Goal: Information Seeking & Learning: Learn about a topic

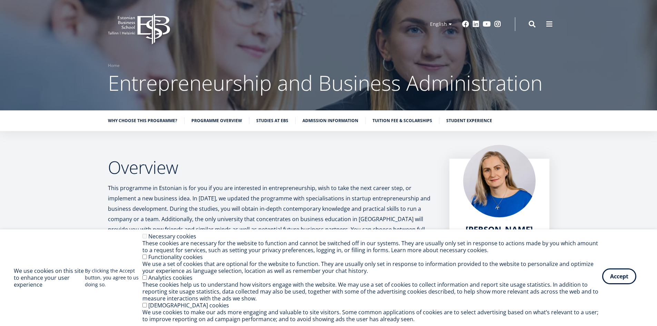
click at [617, 278] on button "Accept" at bounding box center [619, 276] width 34 height 16
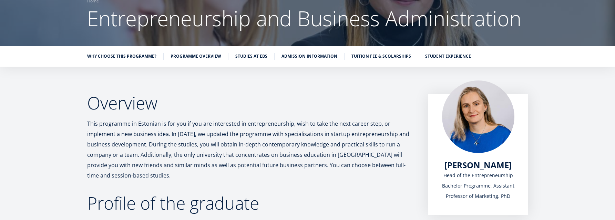
scroll to position [69, 0]
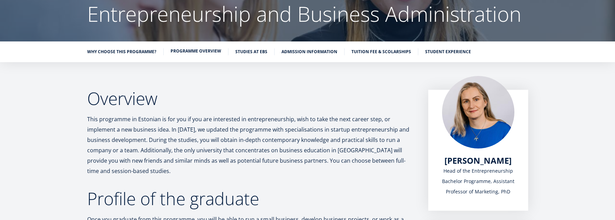
click at [206, 50] on link "Programme overview" at bounding box center [196, 51] width 51 height 7
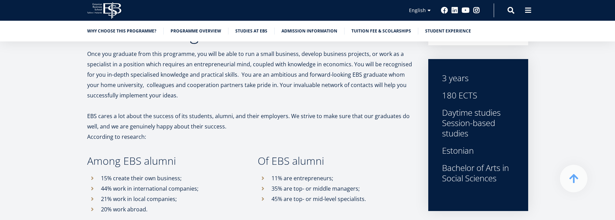
scroll to position [246, 0]
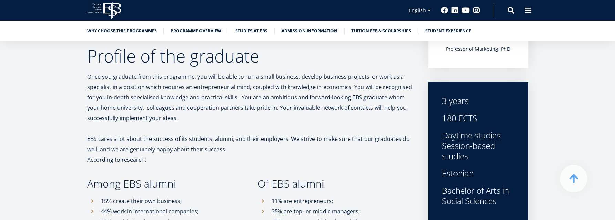
scroll to position [207, 0]
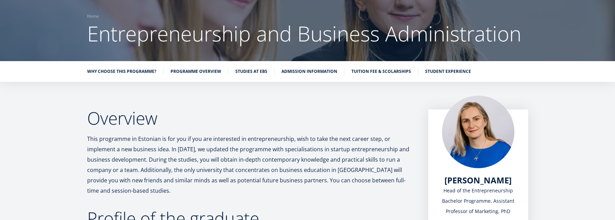
scroll to position [48, 0]
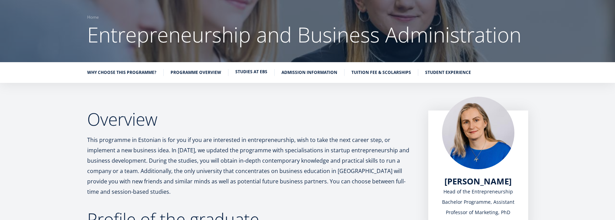
click at [252, 72] on link "Studies at EBS" at bounding box center [251, 71] width 32 height 7
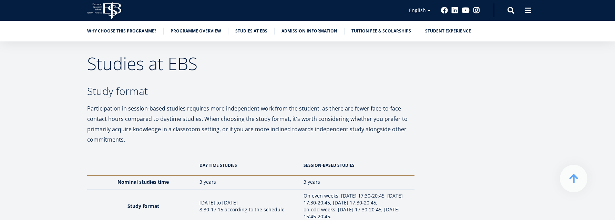
scroll to position [2099, 0]
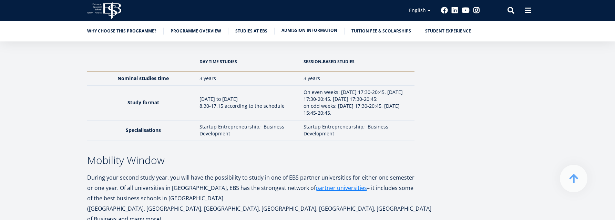
click at [325, 31] on link "Admission information" at bounding box center [310, 30] width 56 height 7
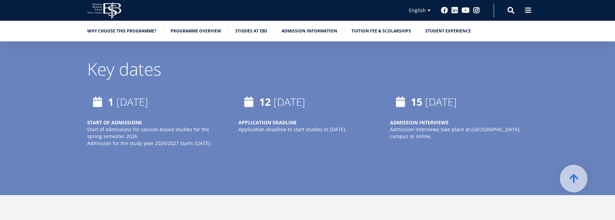
scroll to position [2985, 0]
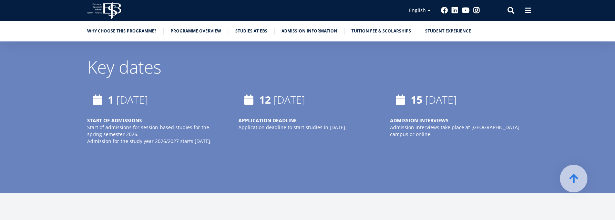
click at [370, 27] on div "Why choose this programme? Programme overview Studies at EBS Admission informat…" at bounding box center [307, 31] width 615 height 21
click at [373, 30] on link "Tuition fee & scolarships" at bounding box center [382, 30] width 60 height 7
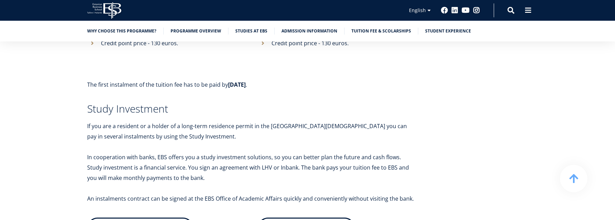
scroll to position [4064, 0]
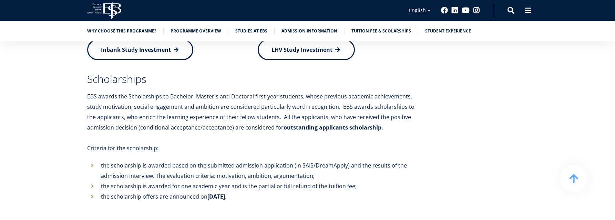
scroll to position [3995, 0]
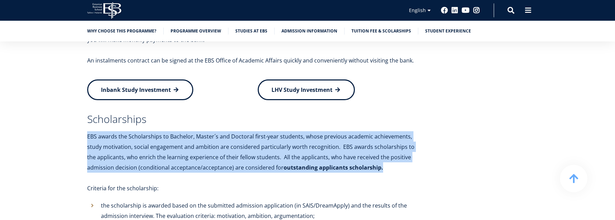
drag, startPoint x: 88, startPoint y: 125, endPoint x: 382, endPoint y: 159, distance: 296.0
click at [382, 159] on p "EBS awards the Scholarships to Bachelor, Master´s and Doctoral first-year stude…" at bounding box center [251, 151] width 328 height 41
copy p "EBS awards the Scholarships to Bachelor, Master´s and Doctoral first-year stude…"
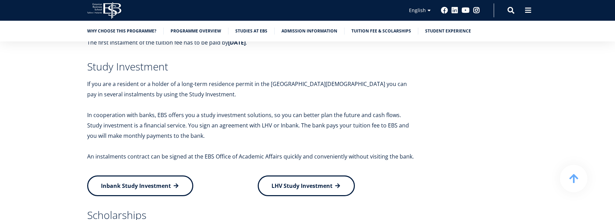
scroll to position [3892, 0]
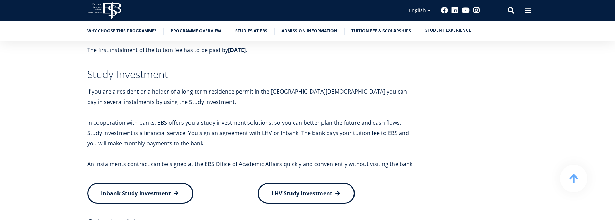
click at [443, 31] on link "Student experience" at bounding box center [448, 30] width 46 height 7
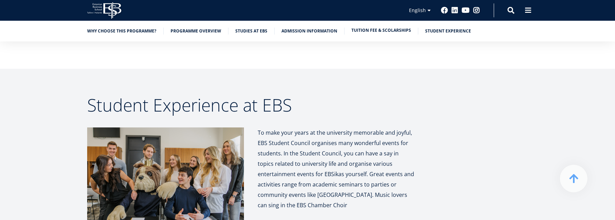
click at [384, 30] on link "Tuition fee & scolarships" at bounding box center [382, 30] width 60 height 7
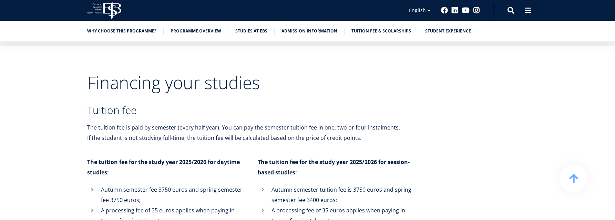
scroll to position [3754, 0]
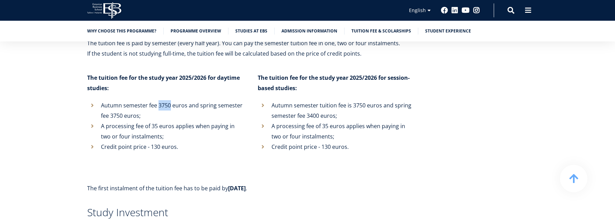
drag, startPoint x: 158, startPoint y: 93, endPoint x: 170, endPoint y: 96, distance: 12.2
click at [170, 100] on li "Autumn semester fee 3750 euros and spring semester fee 3750 euros;" at bounding box center [165, 110] width 157 height 21
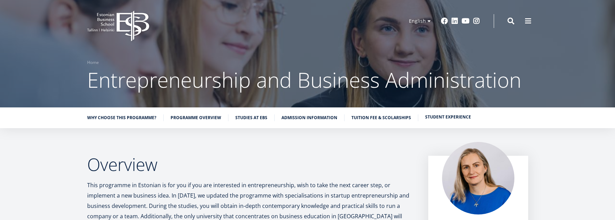
scroll to position [0, 0]
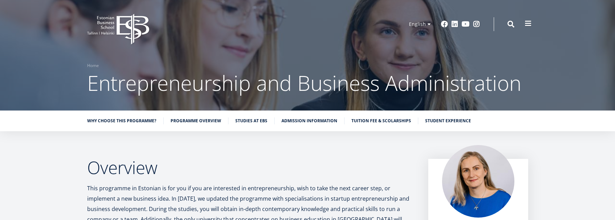
click at [531, 23] on span at bounding box center [528, 23] width 7 height 7
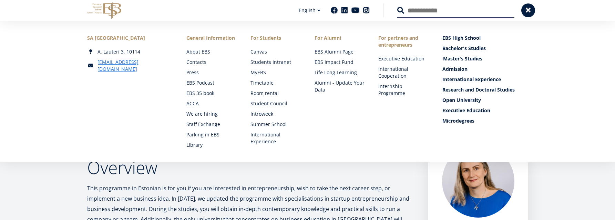
click at [468, 57] on link "Master's Studies" at bounding box center [486, 58] width 86 height 7
